Goal: Task Accomplishment & Management: Manage account settings

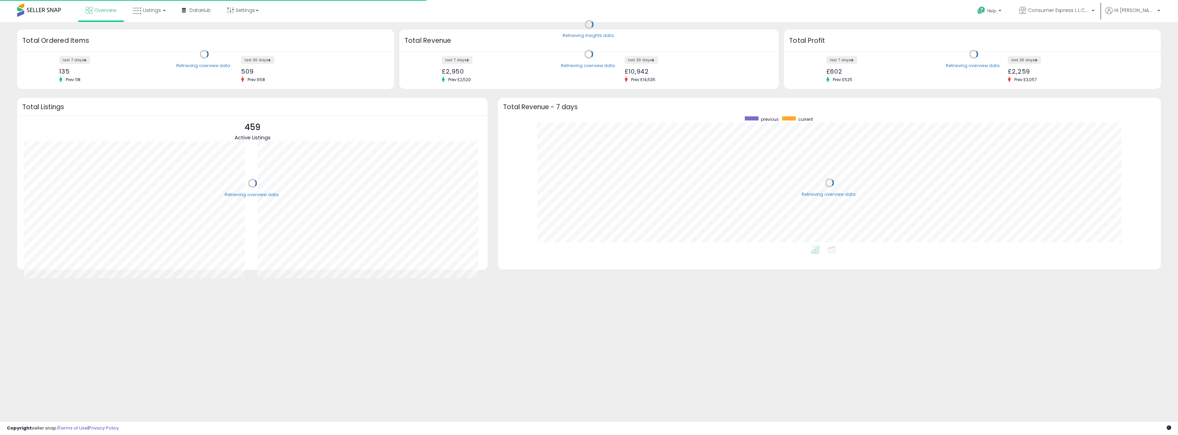
scroll to position [129, 649]
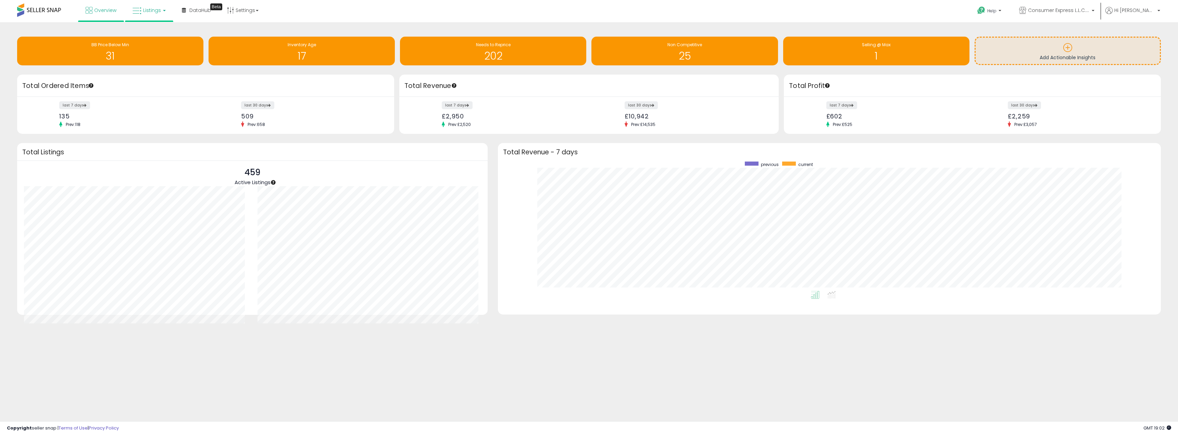
click at [145, 10] on span "Listings" at bounding box center [152, 10] width 18 height 7
click at [144, 29] on link at bounding box center [153, 35] width 47 height 14
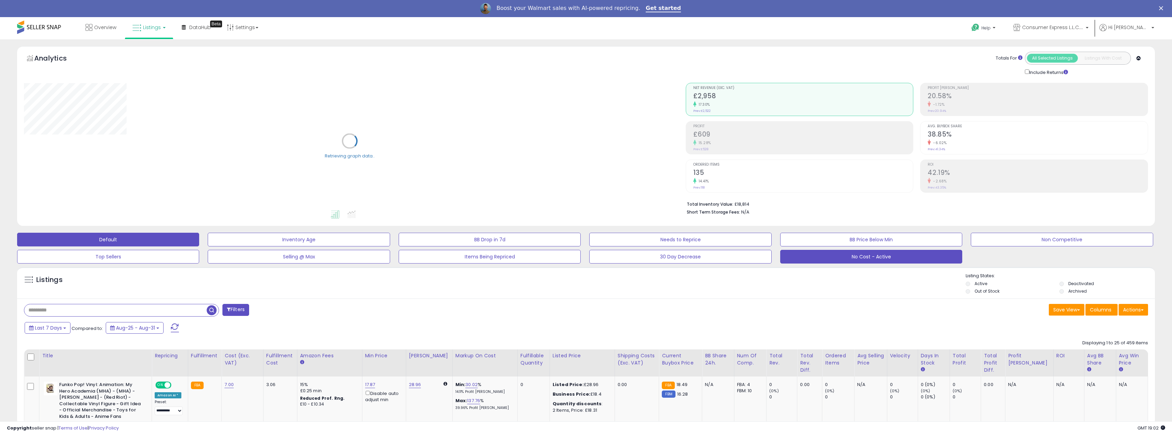
click at [836, 258] on button "No Cost - Active" at bounding box center [872, 257] width 182 height 14
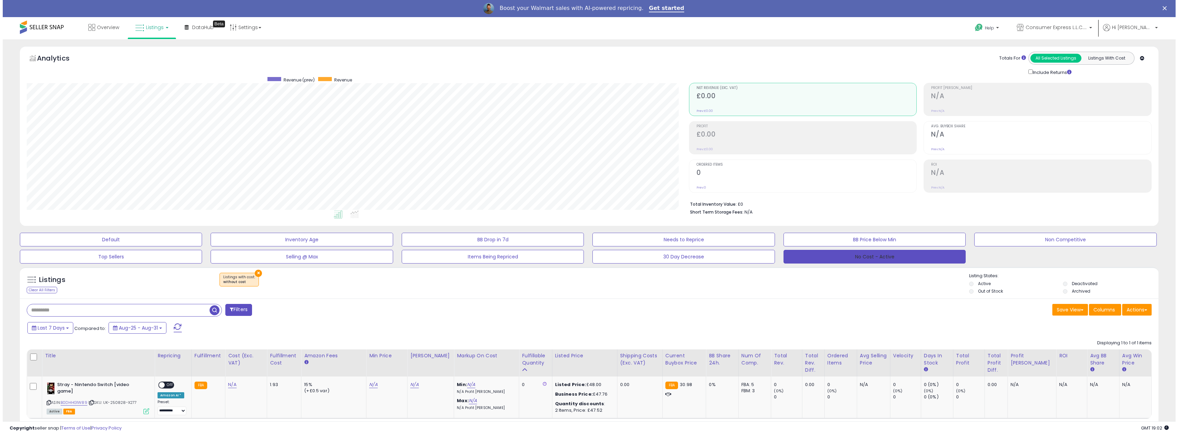
scroll to position [140, 662]
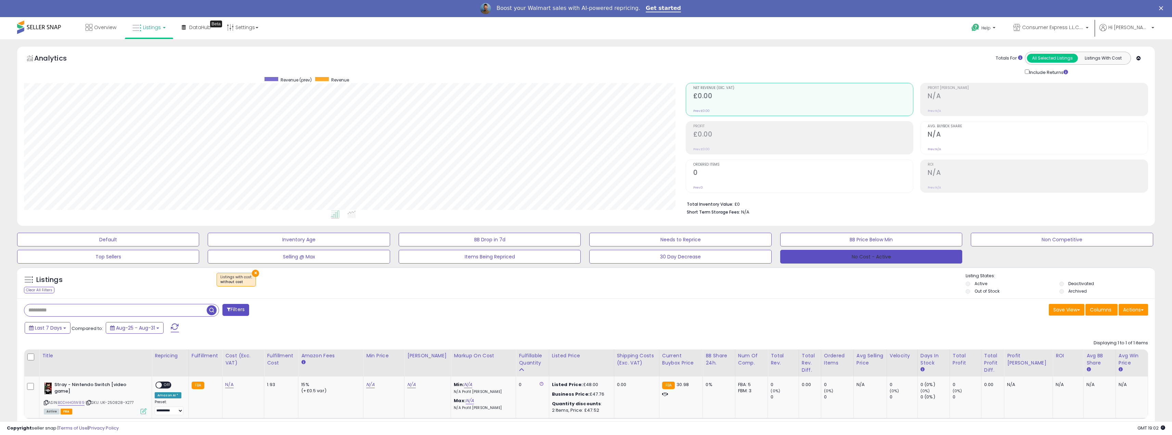
click at [859, 259] on button "No Cost - Active" at bounding box center [872, 257] width 182 height 14
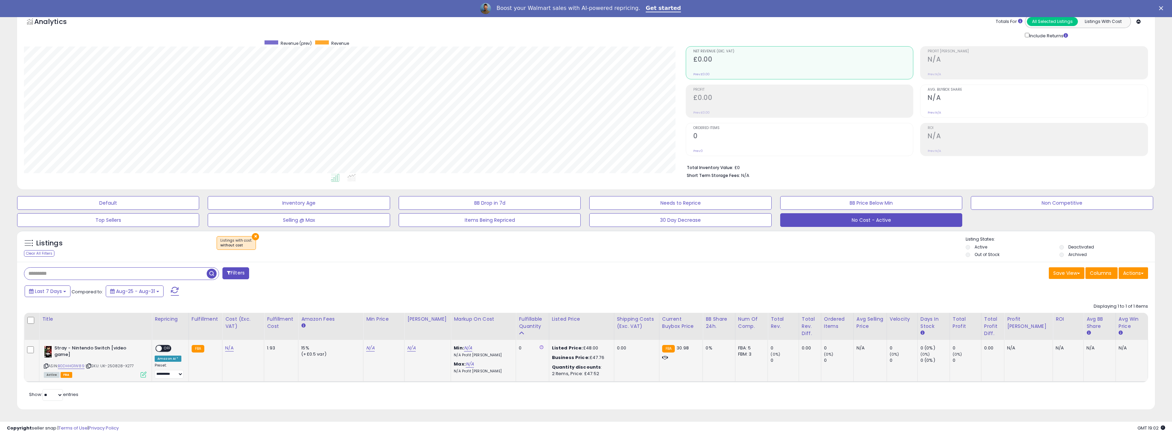
click at [162, 349] on span at bounding box center [159, 349] width 6 height 6
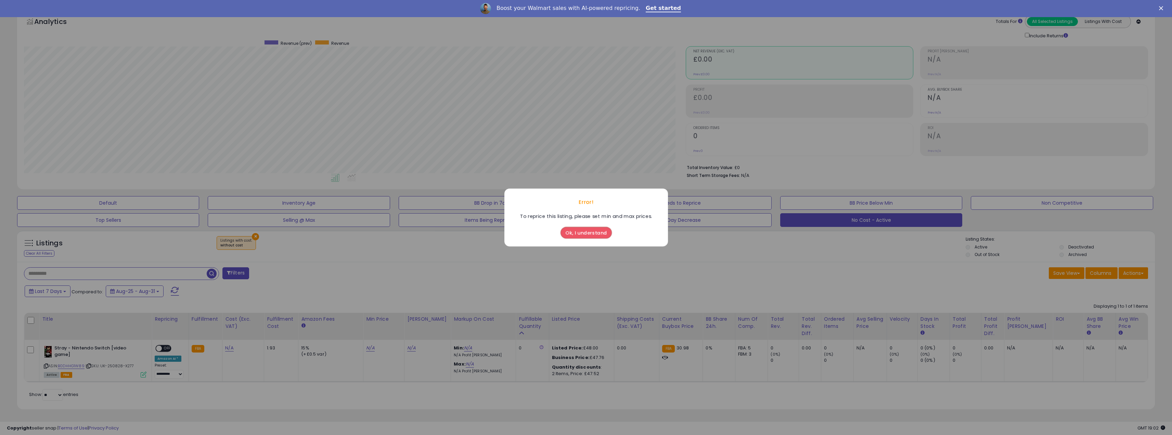
click at [583, 236] on button "Ok, I understand" at bounding box center [586, 233] width 51 height 12
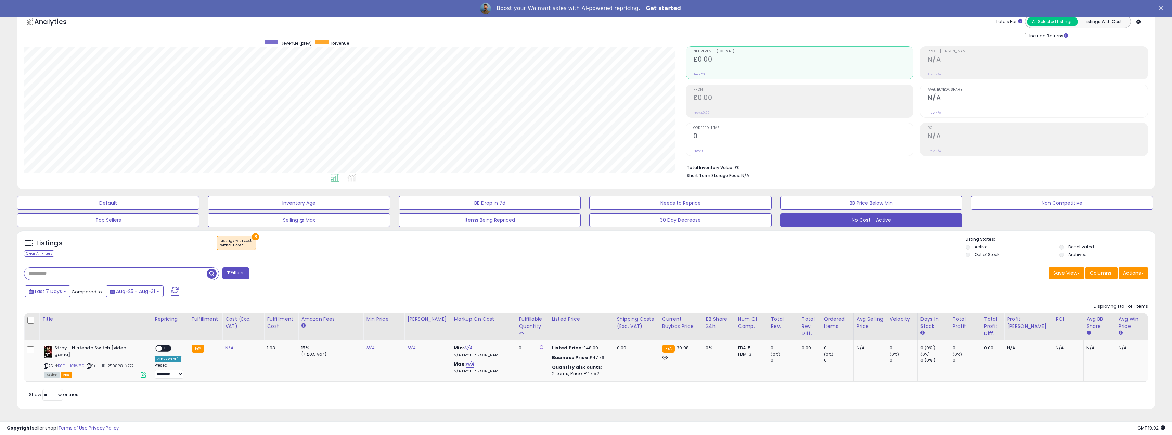
click at [478, 281] on div "Filters Save View Save As New View" at bounding box center [586, 336] width 1138 height 148
click at [164, 349] on span "OFF" at bounding box center [167, 349] width 11 height 6
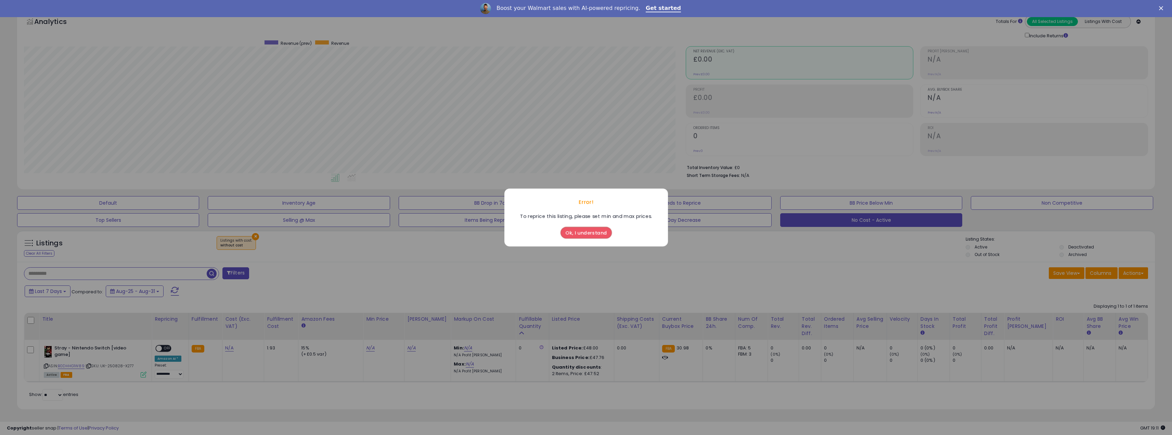
click at [588, 239] on div "Ok, I understand" at bounding box center [586, 231] width 55 height 18
click at [588, 234] on button "Ok, I understand" at bounding box center [586, 233] width 51 height 12
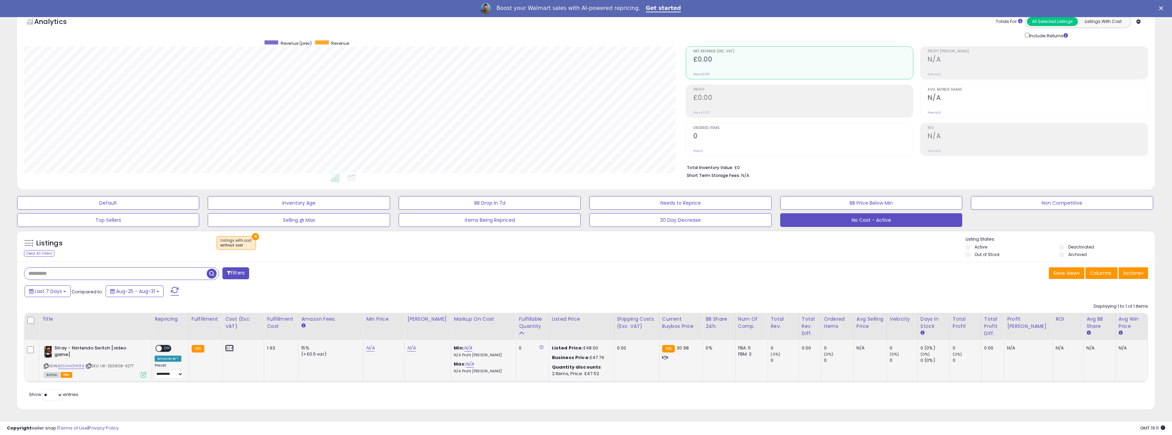
click at [228, 348] on link "N/A" at bounding box center [229, 348] width 8 height 7
type input "*****"
click at [254, 333] on button "submit" at bounding box center [249, 331] width 12 height 10
click at [163, 351] on div "ON OFF" at bounding box center [156, 349] width 16 height 6
click at [163, 350] on span "OFF" at bounding box center [167, 349] width 11 height 6
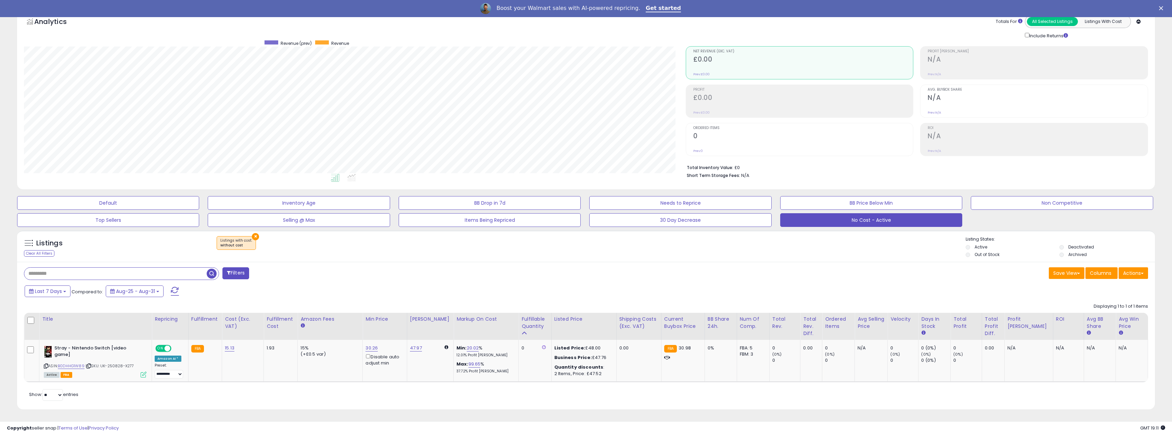
click at [113, 267] on div at bounding box center [121, 273] width 195 height 13
click at [110, 273] on input "text" at bounding box center [163, 274] width 279 height 12
paste input "**********"
type input "**********"
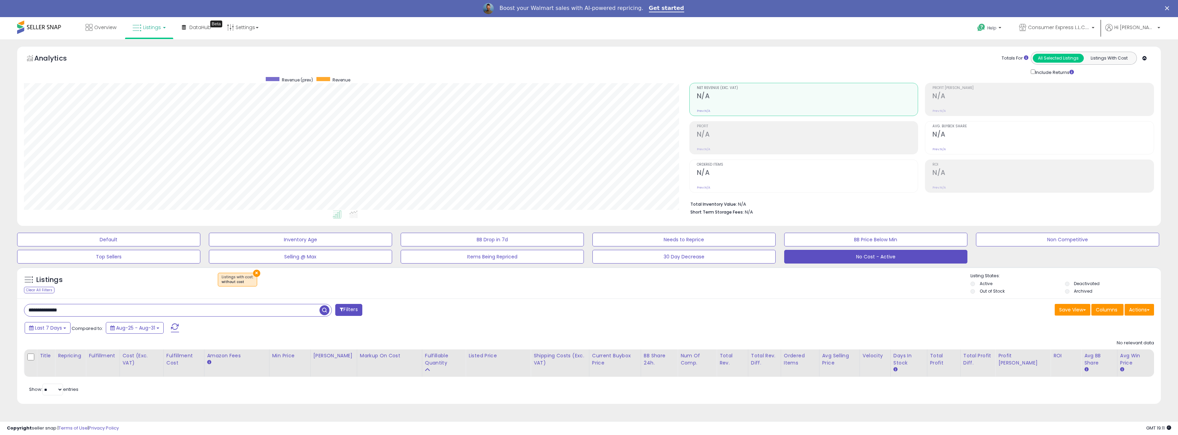
scroll to position [140, 665]
click at [887, 264] on div "Listings Clear All Filters × Listings with cost Active" at bounding box center [589, 338] width 1154 height 149
click at [889, 262] on button "No Cost - Active" at bounding box center [875, 257] width 183 height 14
click at [155, 314] on input "text" at bounding box center [115, 310] width 183 height 12
paste input "**********"
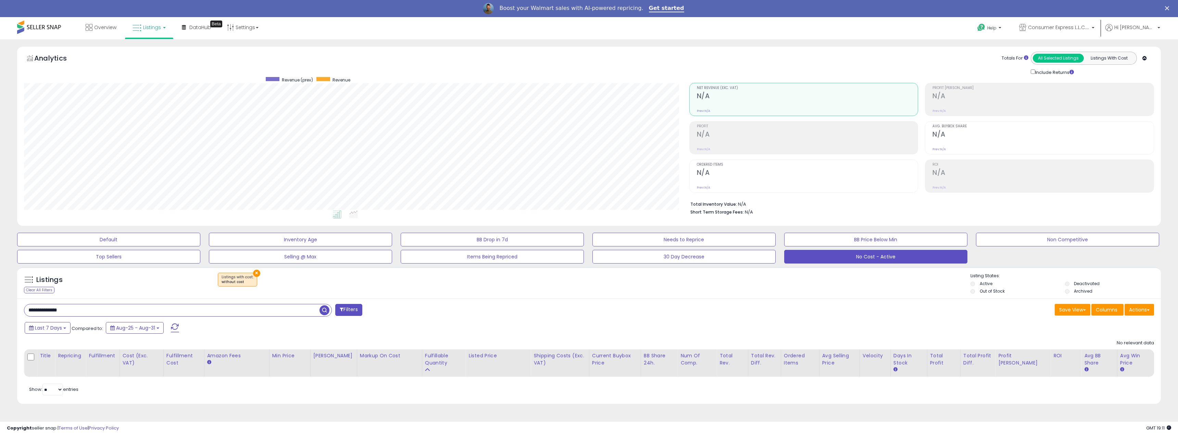
type input "**********"
click at [799, 257] on button "No Cost - Active" at bounding box center [875, 257] width 183 height 14
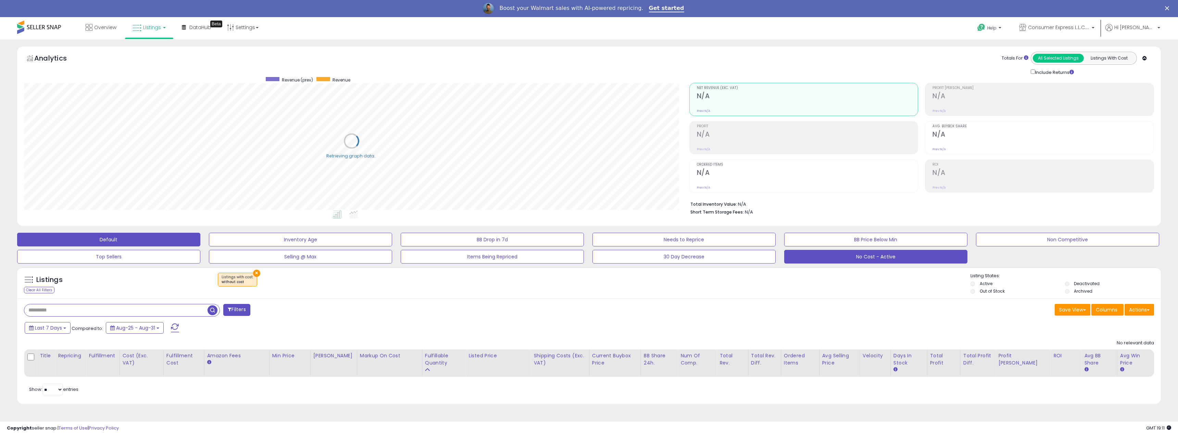
click at [159, 239] on button "Default" at bounding box center [108, 240] width 183 height 14
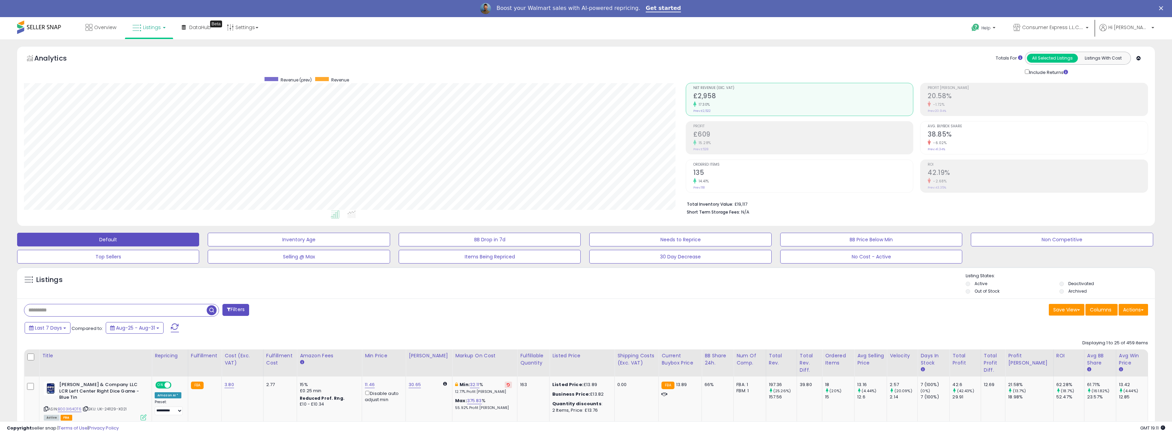
scroll to position [140, 662]
click at [143, 34] on link "Listings" at bounding box center [148, 27] width 43 height 21
click at [71, 313] on input "text" at bounding box center [115, 310] width 182 height 12
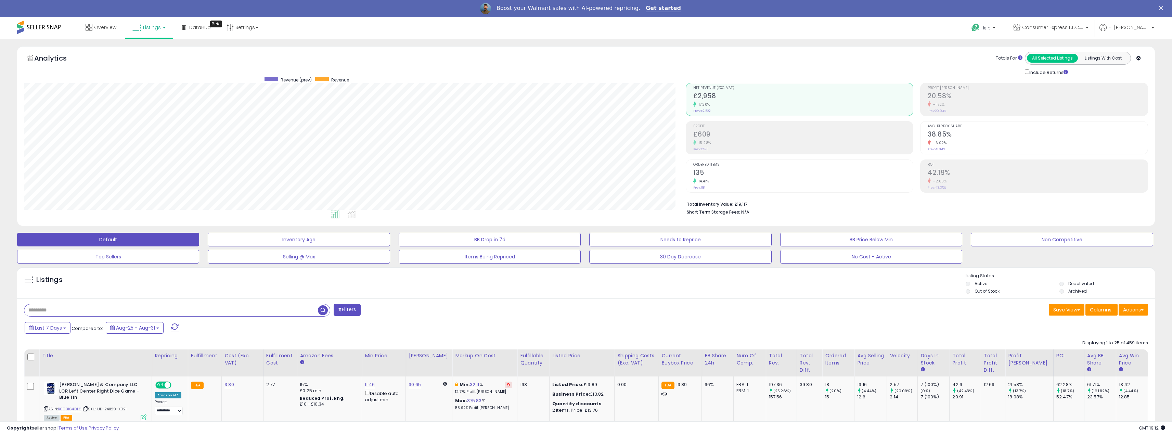
paste input "**********"
type input "**********"
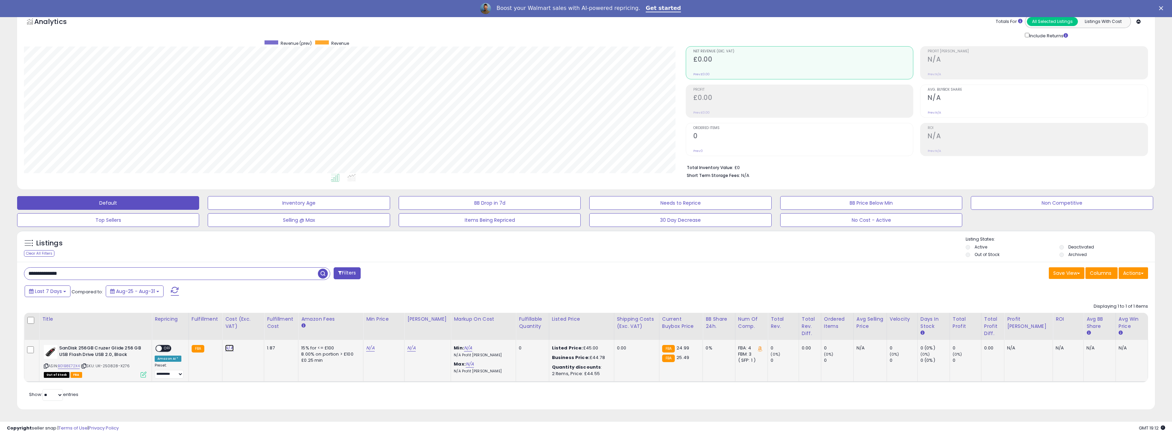
click at [227, 348] on link "N/A" at bounding box center [229, 348] width 8 height 7
type input "*****"
click at [251, 329] on icon "submit" at bounding box center [248, 330] width 4 height 4
click at [162, 350] on span at bounding box center [159, 349] width 6 height 6
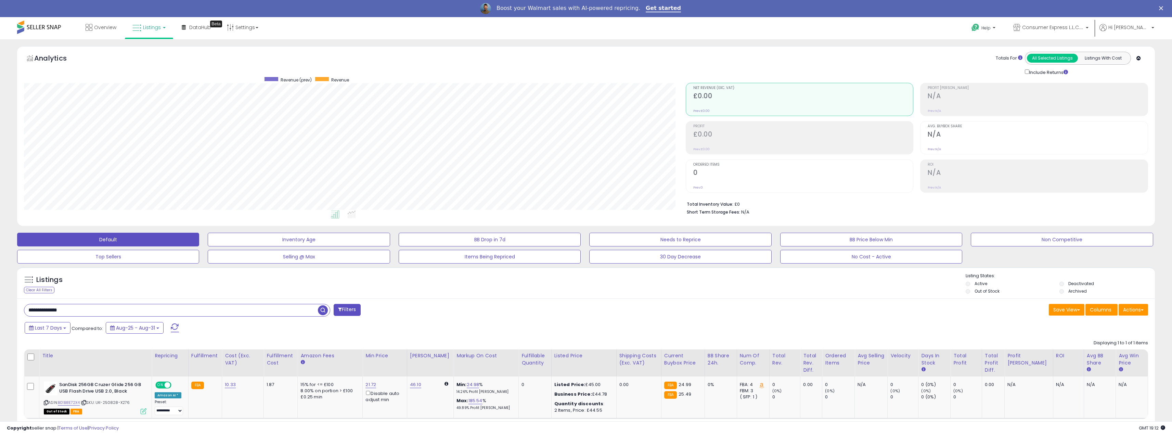
click at [46, 28] on span at bounding box center [39, 27] width 44 height 13
click at [148, 30] on span "Listings" at bounding box center [152, 27] width 18 height 7
drag, startPoint x: 148, startPoint y: 45, endPoint x: 147, endPoint y: 49, distance: 4.2
click at [147, 49] on li at bounding box center [154, 52] width 58 height 24
click at [147, 50] on div "Analytics Totals For All Selected Listings Listings With Cost Include Returns" at bounding box center [586, 136] width 1138 height 180
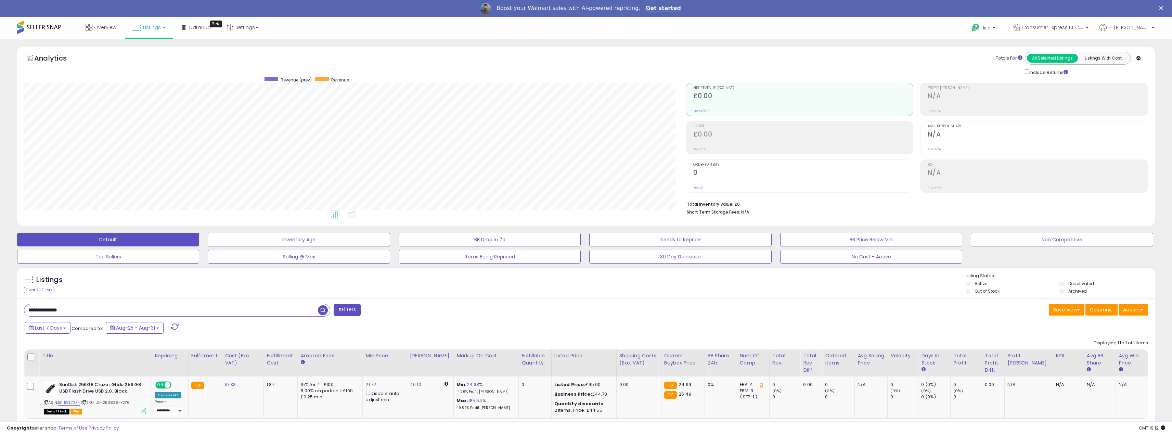
click at [150, 28] on span "Listings" at bounding box center [152, 27] width 18 height 7
click at [146, 46] on link at bounding box center [153, 53] width 47 height 14
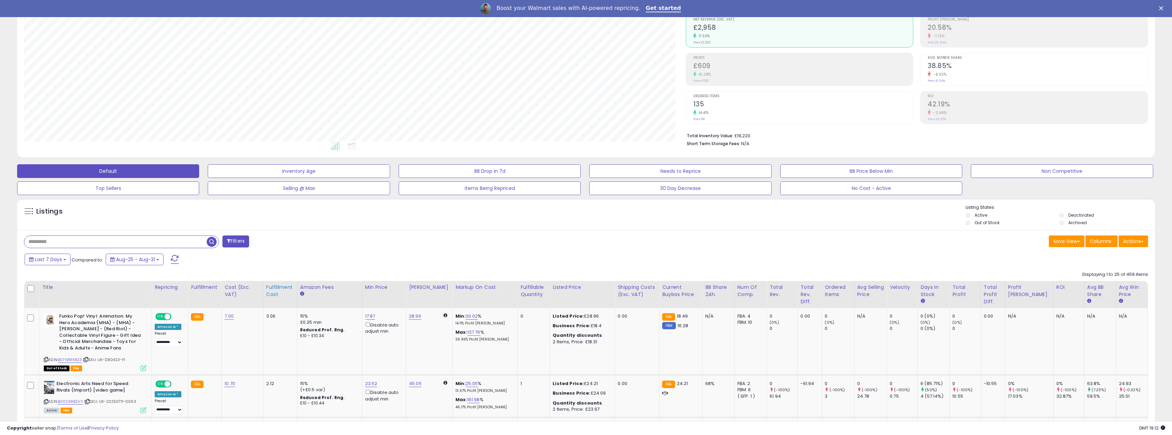
scroll to position [140, 662]
click at [524, 291] on div "Fulfillable Quantity" at bounding box center [534, 291] width 26 height 14
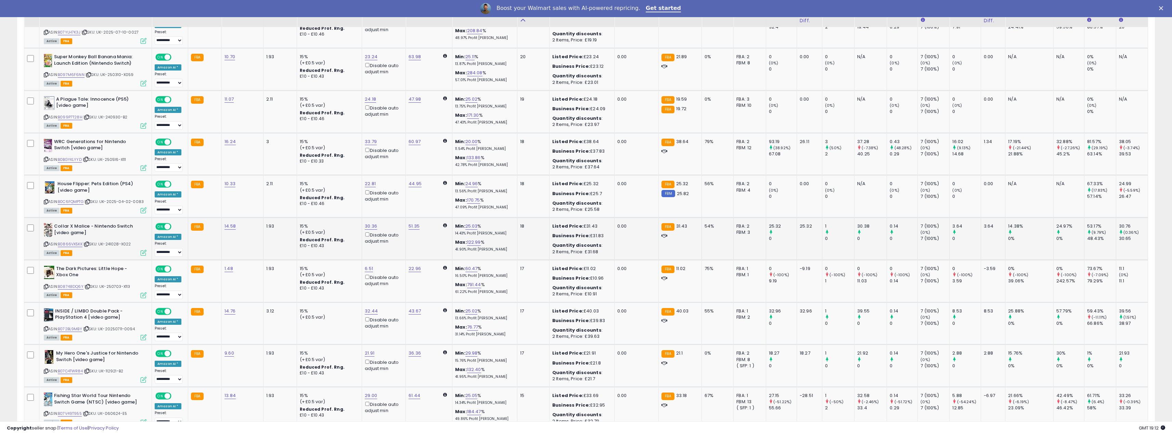
scroll to position [1066, 0]
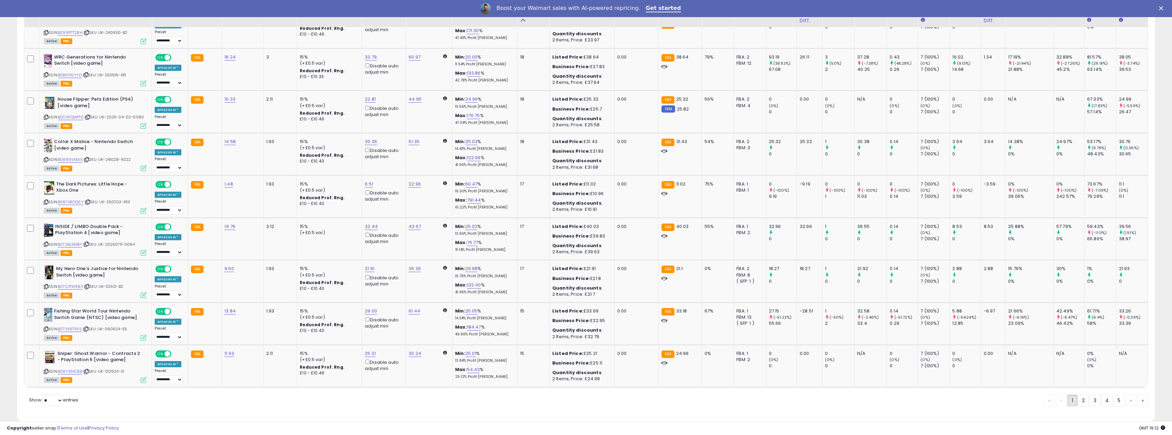
drag, startPoint x: 1080, startPoint y: 386, endPoint x: 801, endPoint y: 347, distance: 282.4
click at [1080, 395] on link "2" at bounding box center [1084, 401] width 12 height 12
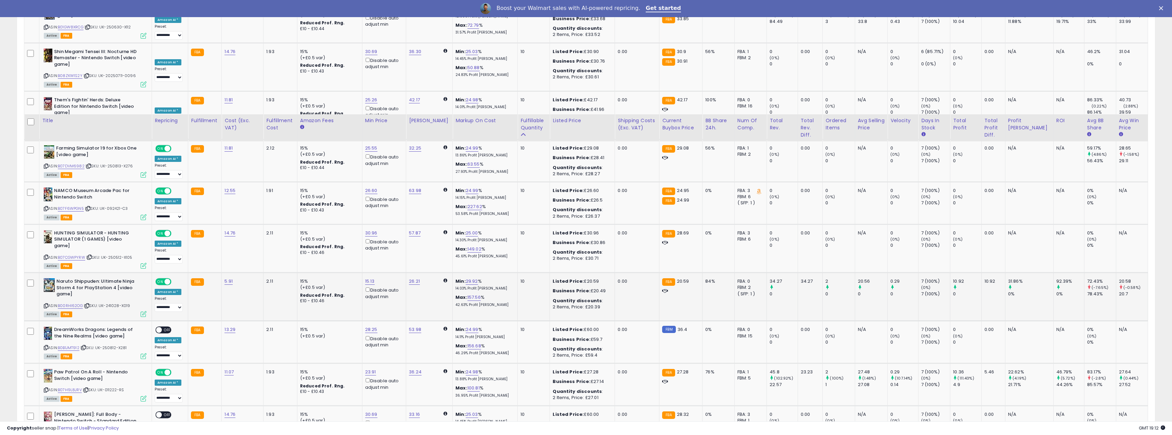
scroll to position [914, 0]
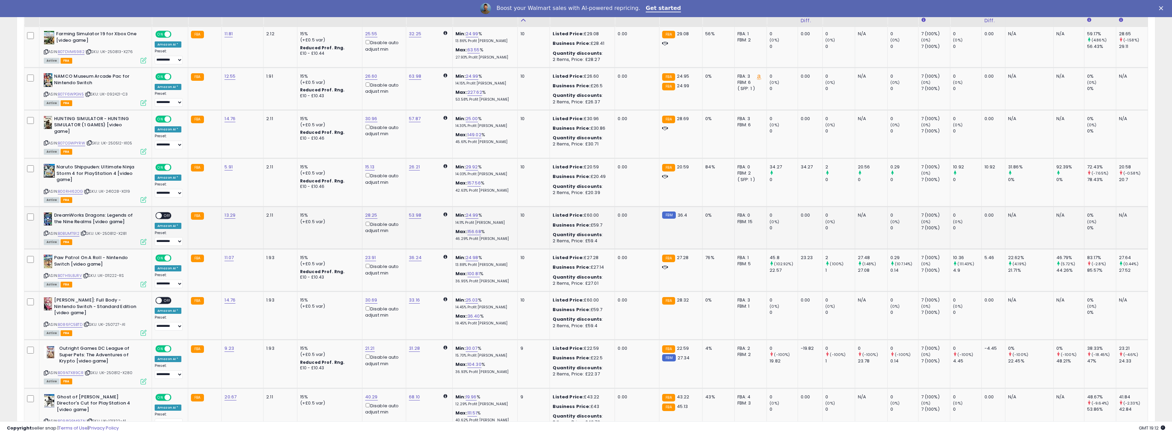
click at [159, 217] on span at bounding box center [159, 216] width 6 height 6
click at [163, 304] on div "ON OFF" at bounding box center [163, 300] width 16 height 7
click at [163, 300] on span "OFF" at bounding box center [167, 301] width 11 height 6
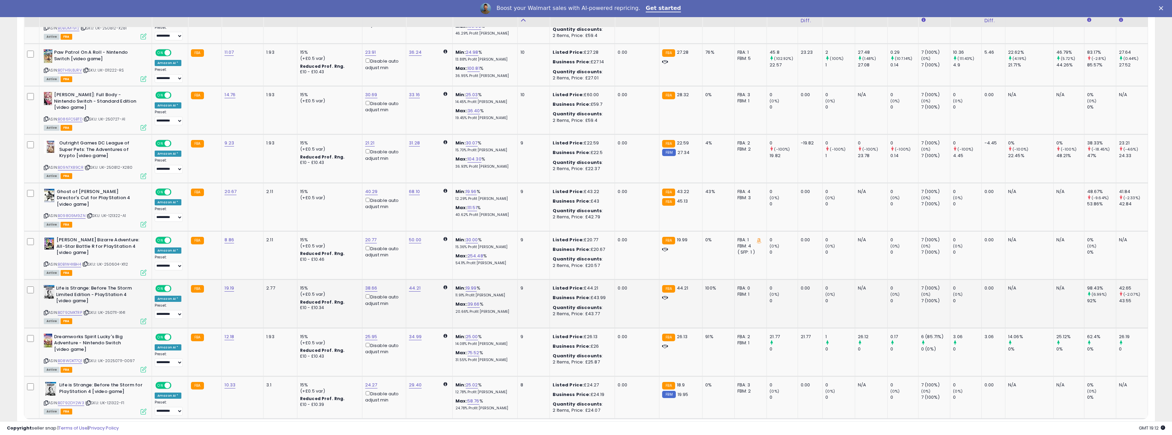
scroll to position [1157, 0]
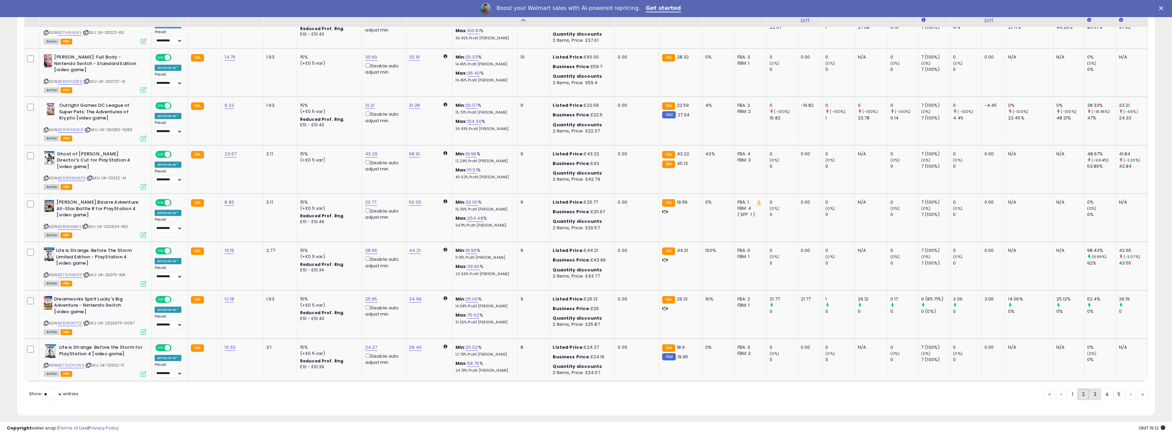
click at [1090, 390] on link "3" at bounding box center [1096, 395] width 12 height 12
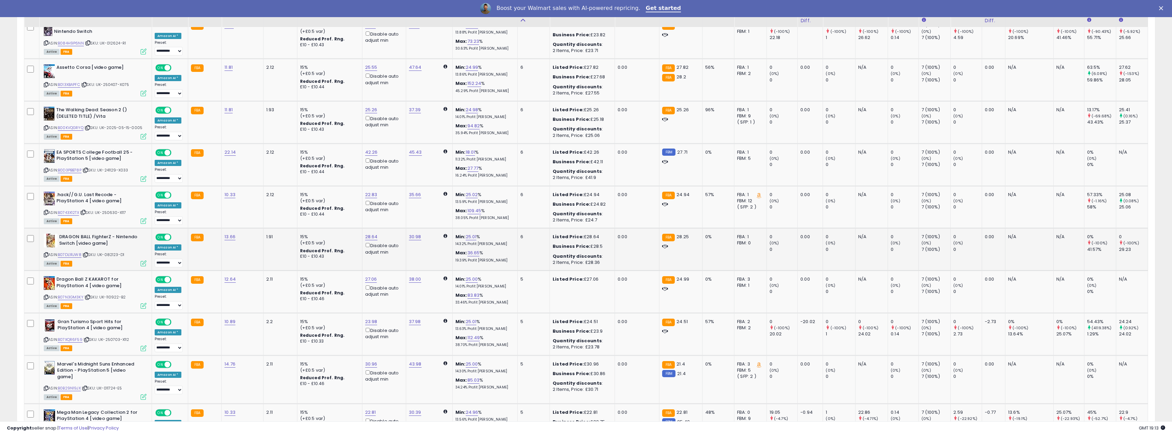
scroll to position [1122, 0]
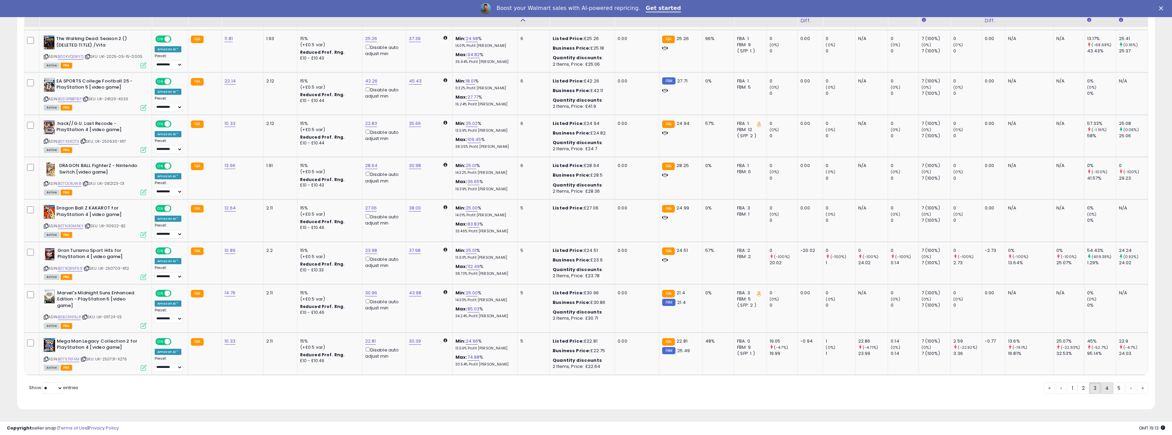
click at [1105, 388] on link "4" at bounding box center [1107, 388] width 12 height 12
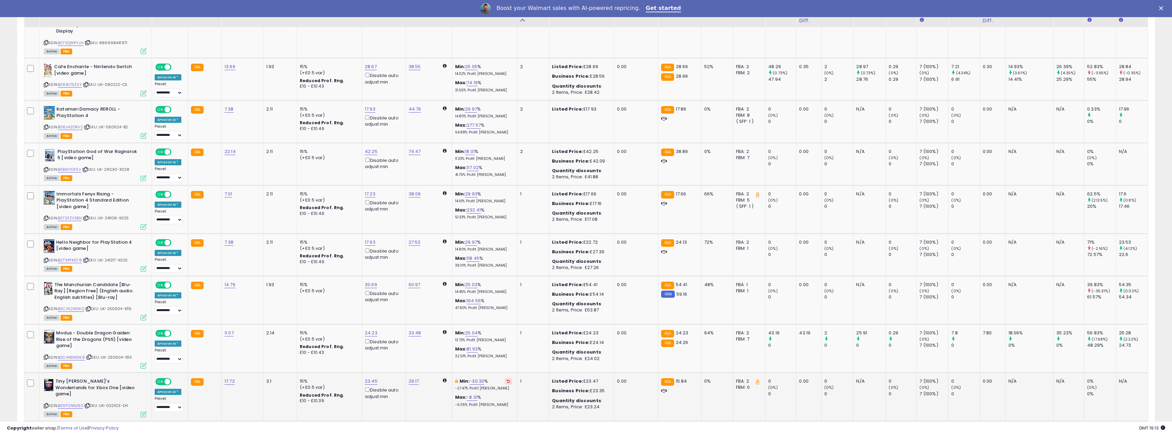
scroll to position [1127, 0]
